Goal: Task Accomplishment & Management: Manage account settings

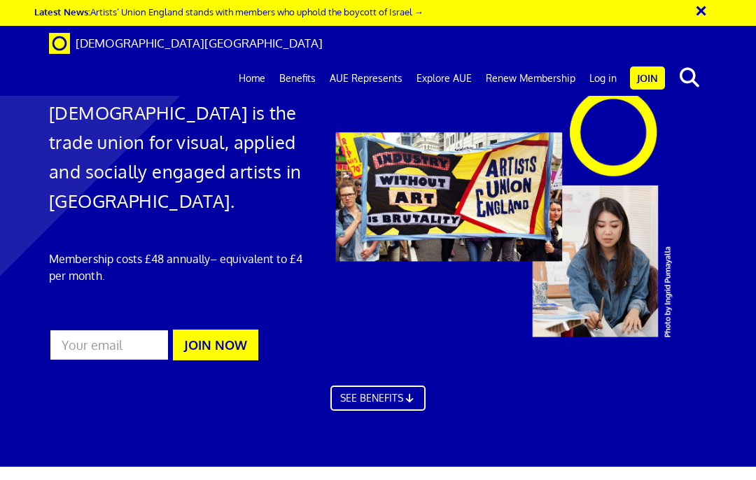
click at [601, 61] on link "Log in" at bounding box center [602, 78] width 41 height 35
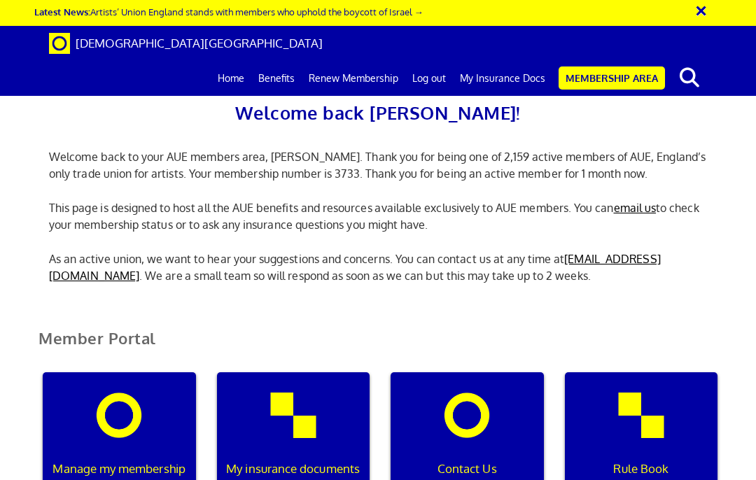
scroll to position [209, 0]
click at [118, 372] on div "Manage my membership" at bounding box center [119, 439] width 153 height 134
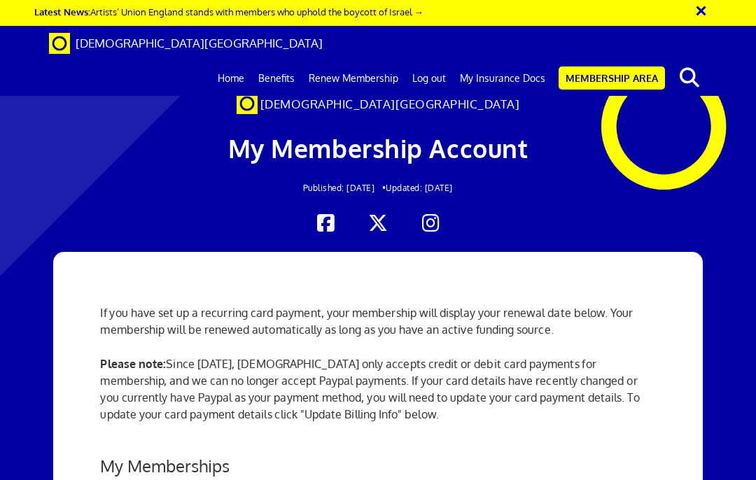
scroll to position [403, 0]
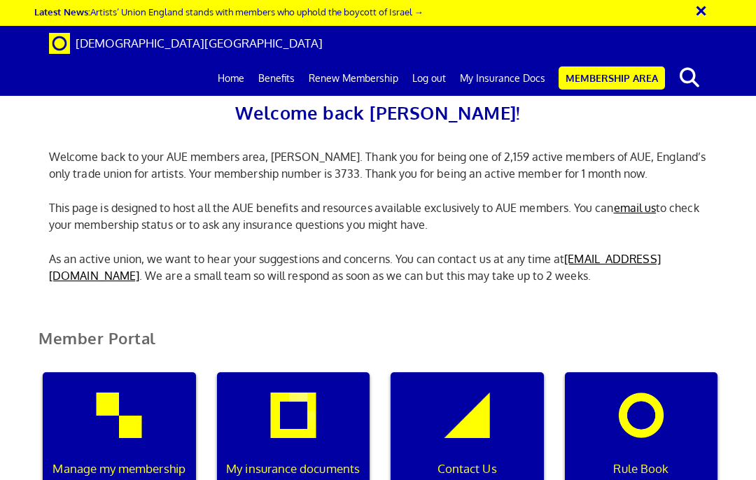
scroll to position [266, 0]
click at [695, 11] on button "×" at bounding box center [710, 8] width 35 height 23
